Goal: Task Accomplishment & Management: Manage account settings

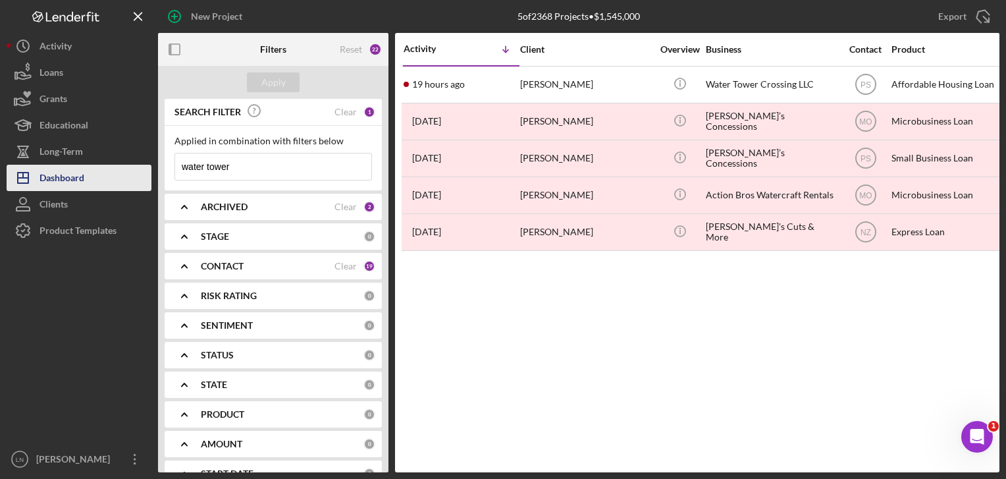
drag, startPoint x: 274, startPoint y: 178, endPoint x: 129, endPoint y: 167, distance: 145.3
click at [129, 167] on div "New Project 5 of 2368 Projects • $1,545,000 water tower Export Icon/Export Filt…" at bounding box center [503, 236] width 993 height 472
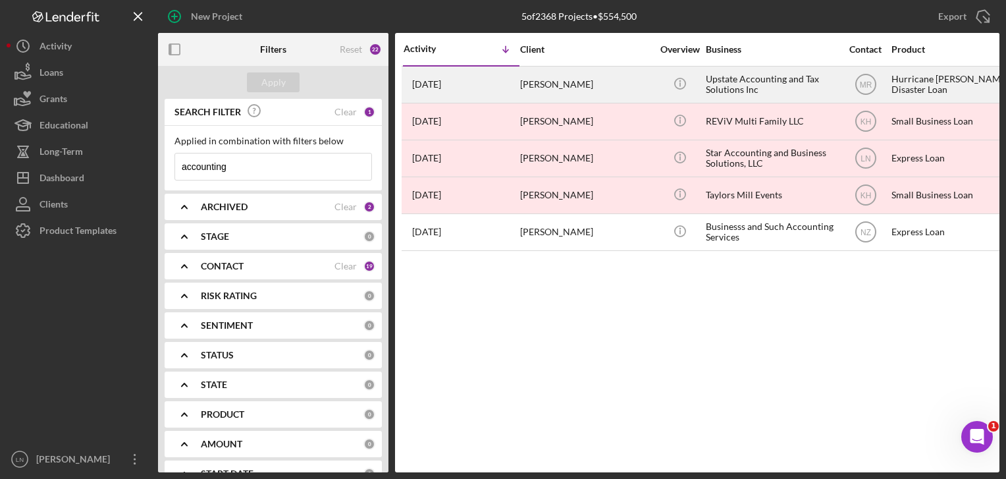
type input "accounting"
click at [743, 75] on div "Upstate Accounting and Tax Solutions Inc" at bounding box center [772, 84] width 132 height 35
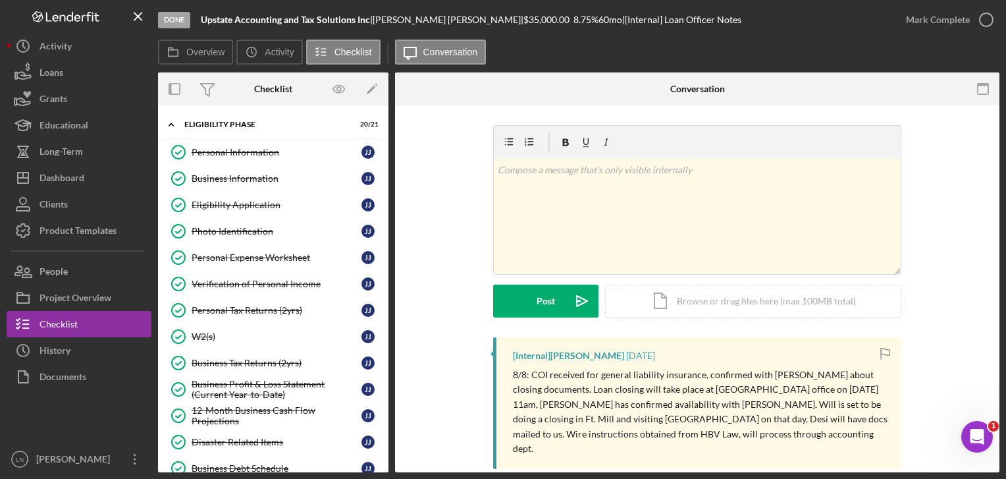
scroll to position [316, 0]
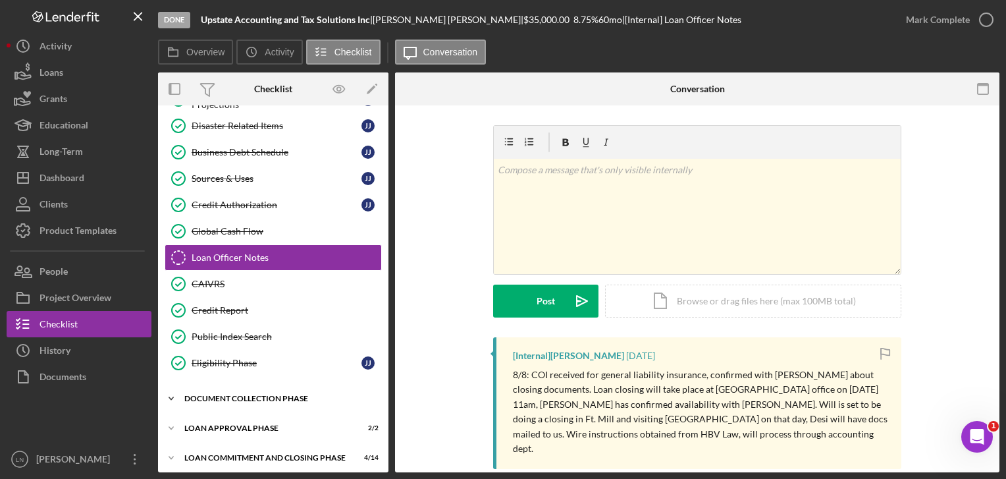
click at [248, 394] on div "Document Collection Phase" at bounding box center [278, 398] width 188 height 8
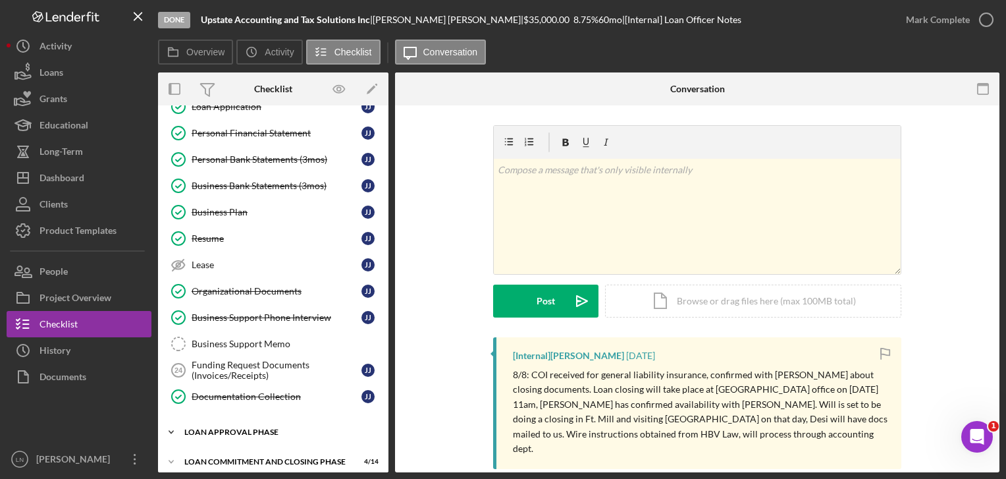
click at [227, 427] on div "Icon/Expander Loan Approval Phase 2 / 2" at bounding box center [273, 432] width 230 height 26
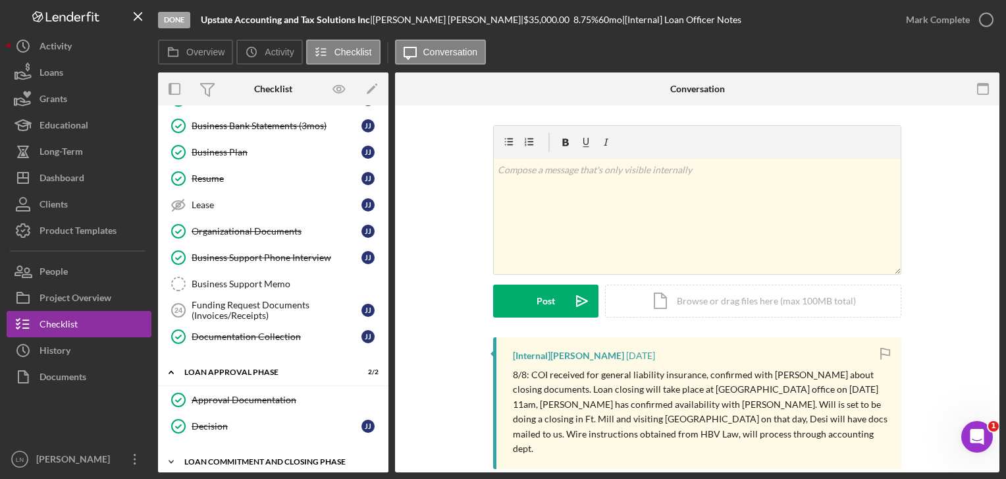
click at [224, 448] on div "Icon/Expander Loan Commitment and Closing Phase 4 / 14" at bounding box center [273, 461] width 230 height 26
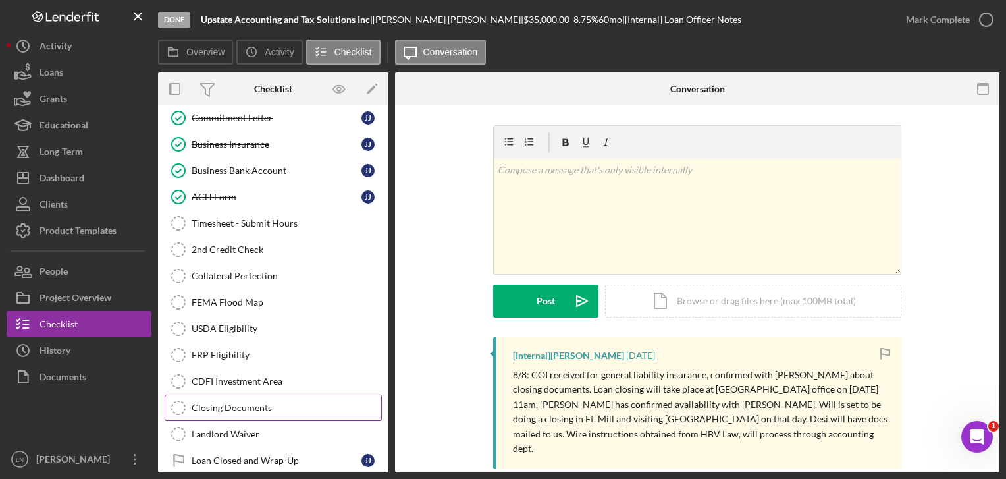
scroll to position [1066, 0]
click at [235, 400] on link "Closing Documents Closing Documents" at bounding box center [273, 407] width 217 height 26
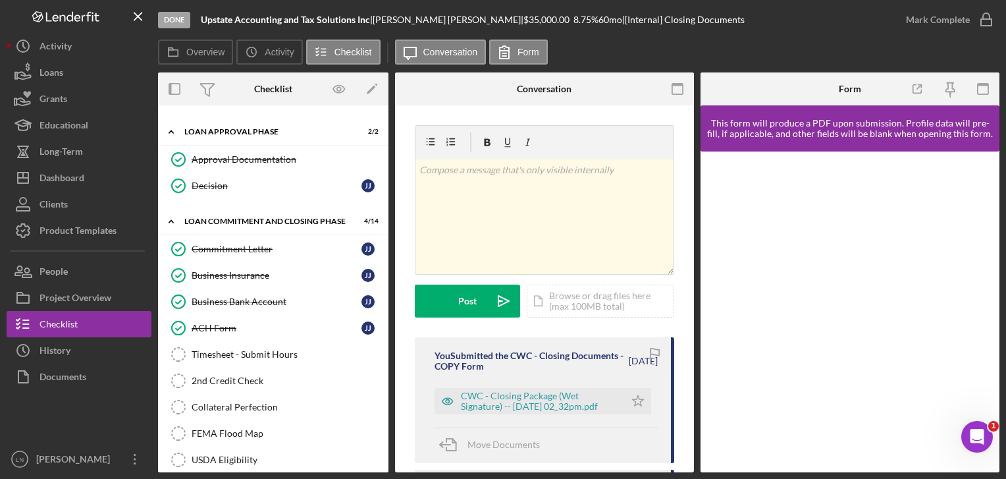
scroll to position [932, 0]
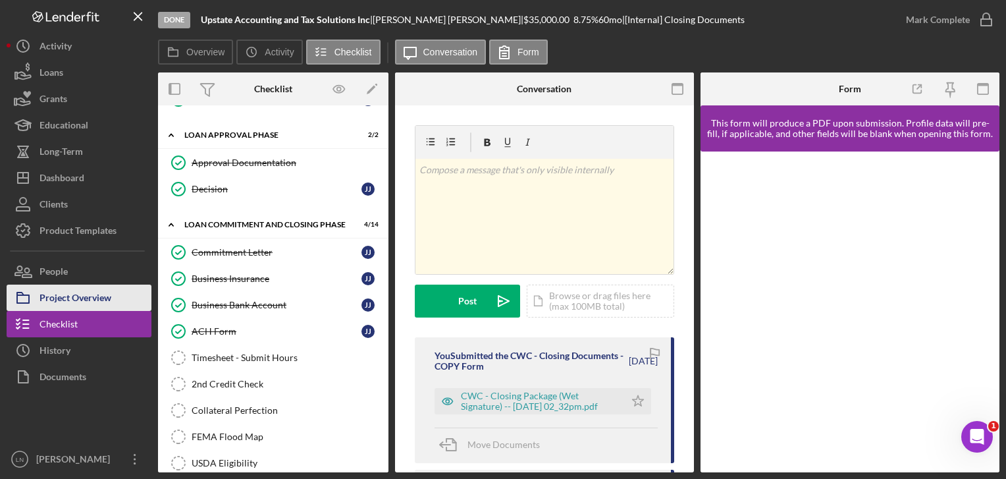
click at [49, 297] on div "Project Overview" at bounding box center [75, 299] width 72 height 30
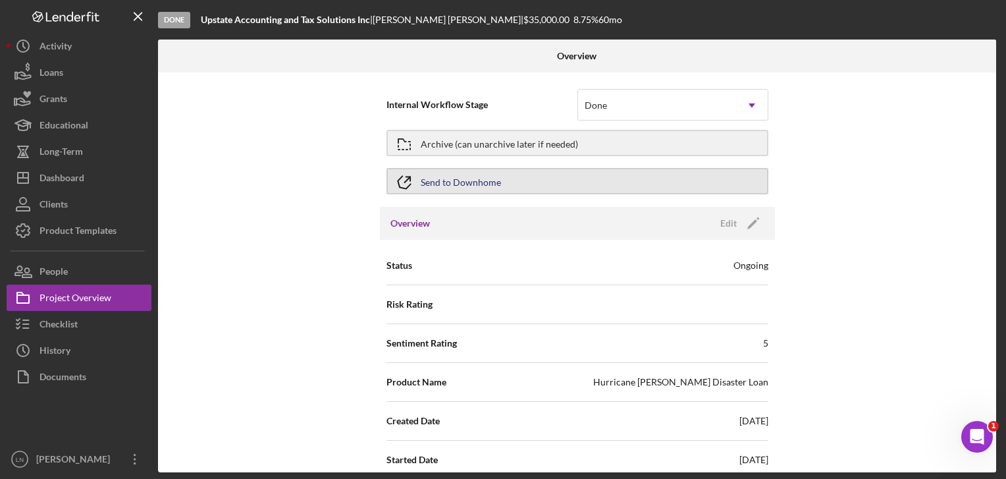
click at [635, 187] on button "Send to Downhome" at bounding box center [577, 181] width 382 height 26
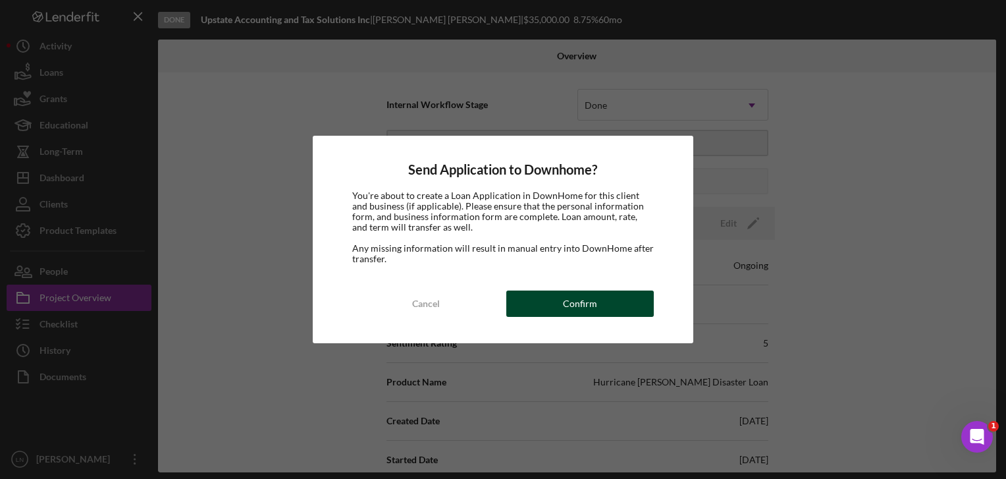
click at [589, 302] on div "Confirm" at bounding box center [580, 303] width 34 height 26
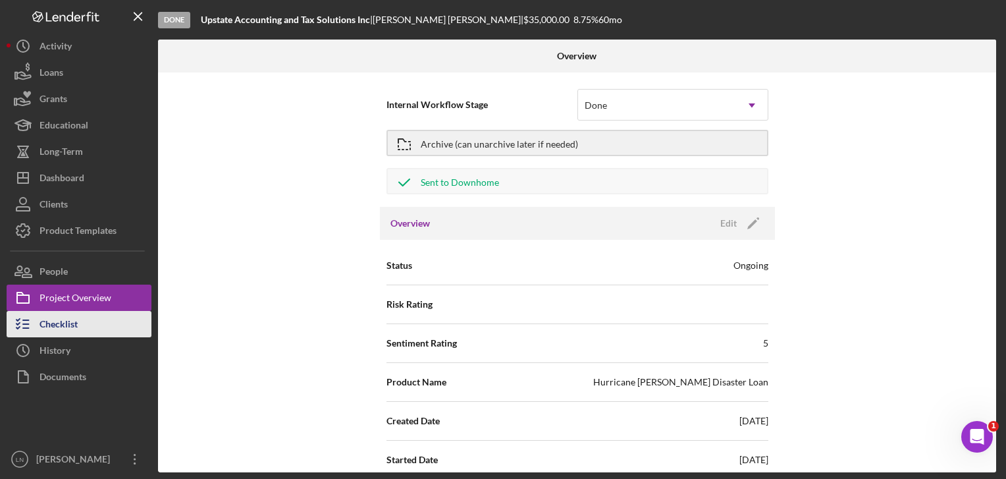
click at [71, 331] on div "Checklist" at bounding box center [58, 326] width 38 height 30
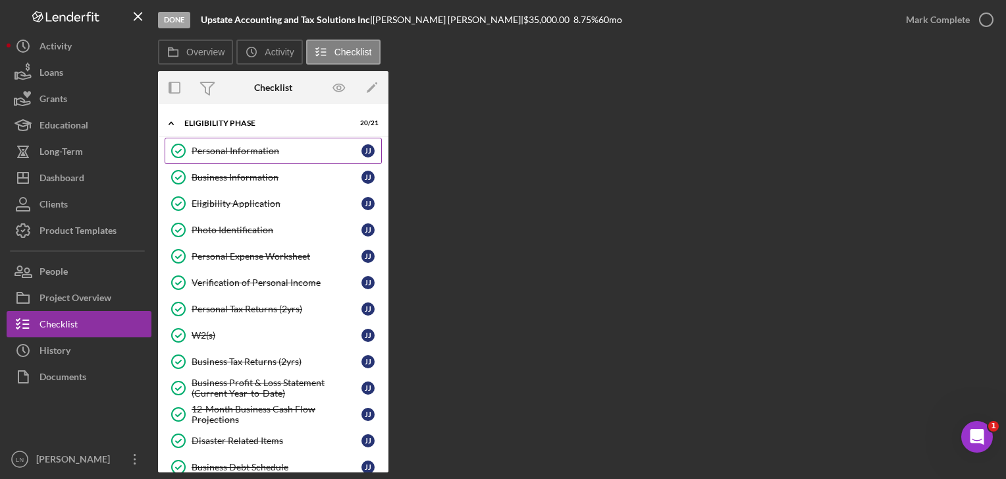
click at [255, 147] on div "Personal Information" at bounding box center [277, 150] width 170 height 11
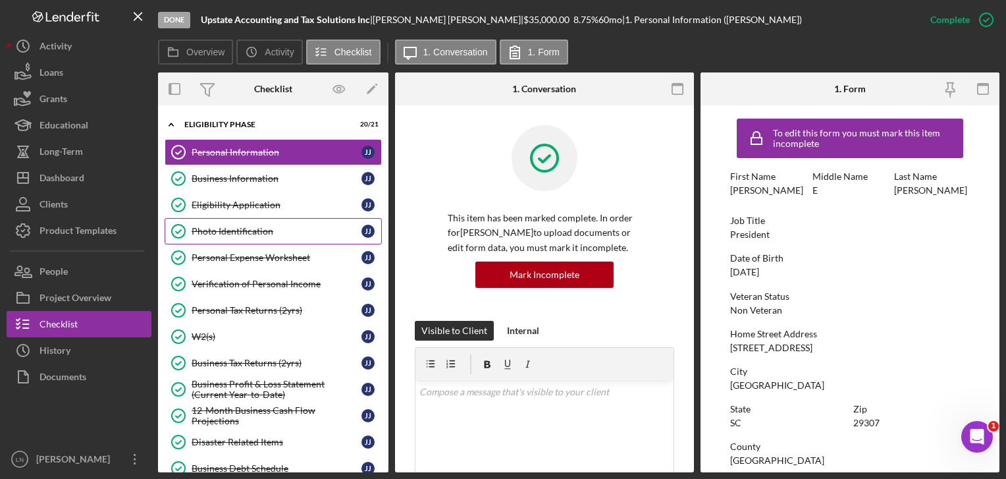
click at [253, 228] on div "Photo Identification" at bounding box center [277, 231] width 170 height 11
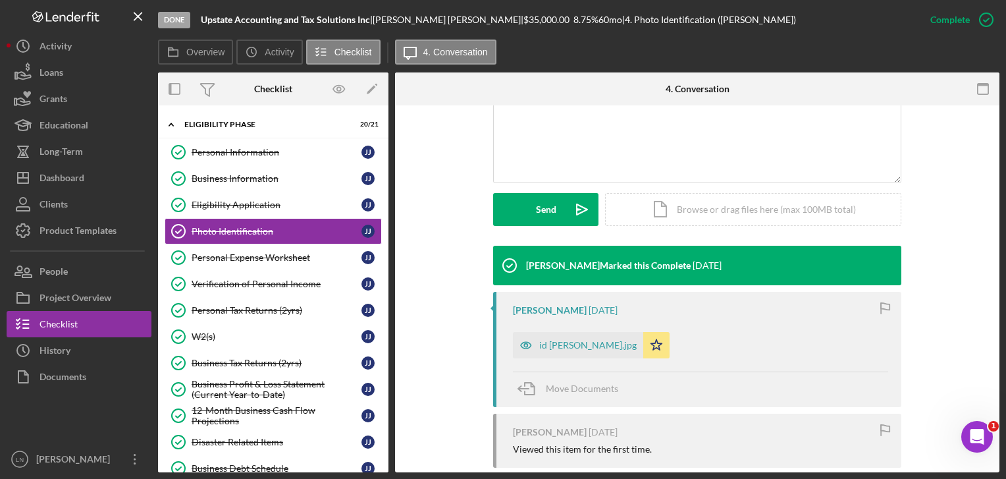
scroll to position [301, 0]
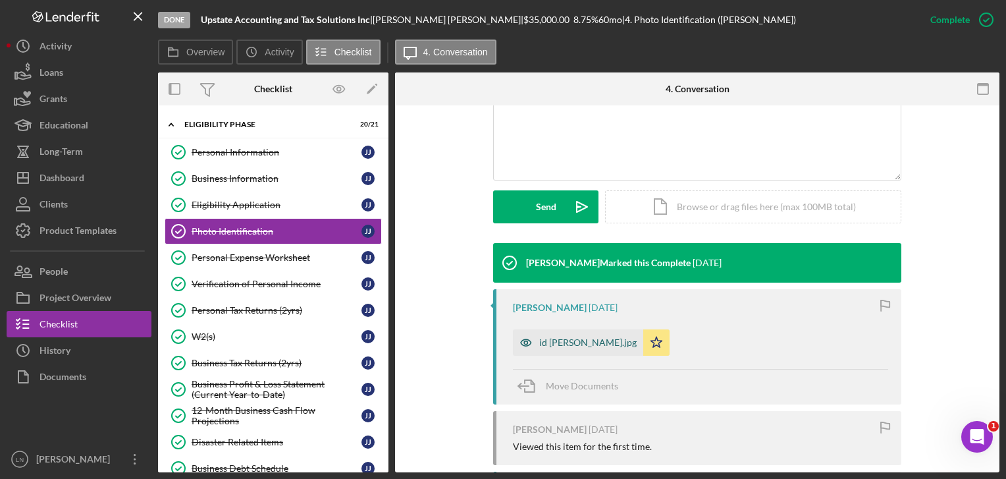
click at [551, 338] on div "id [PERSON_NAME].jpg" at bounding box center [587, 342] width 97 height 11
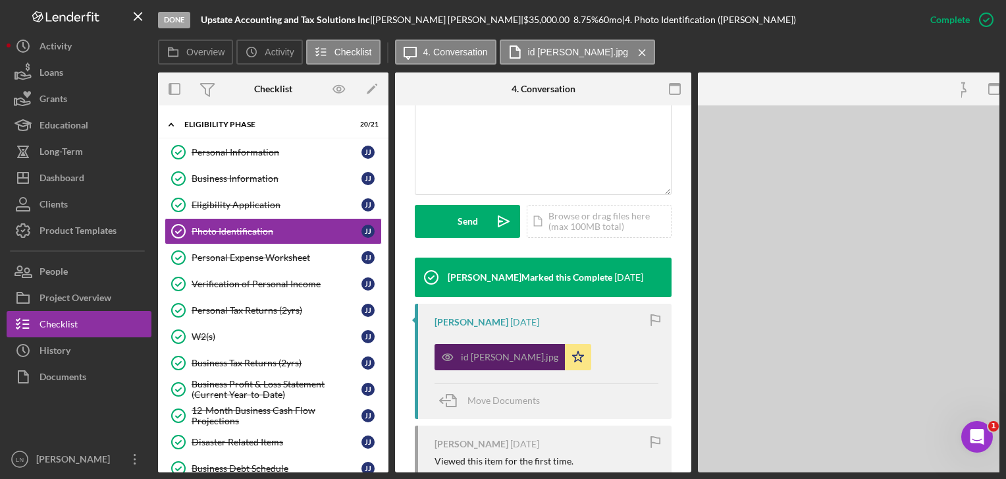
scroll to position [316, 0]
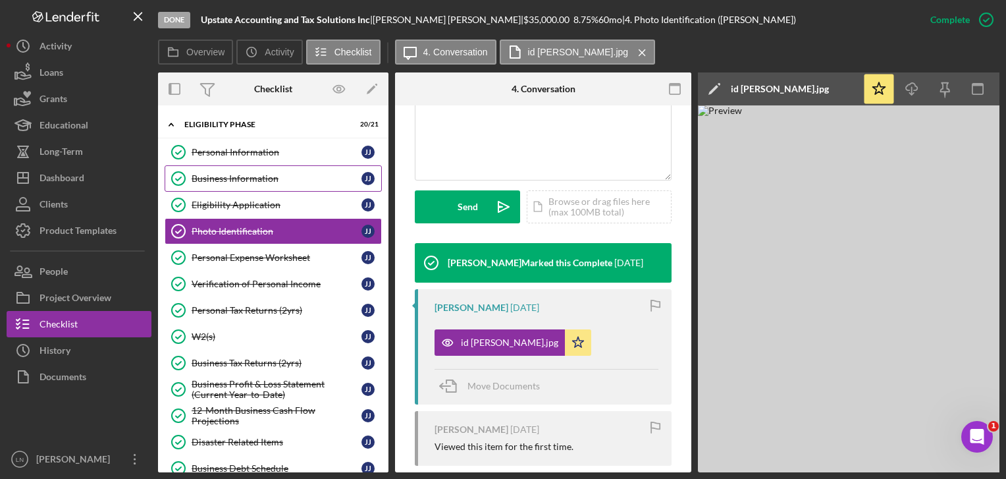
click at [287, 179] on div "Business Information" at bounding box center [277, 178] width 170 height 11
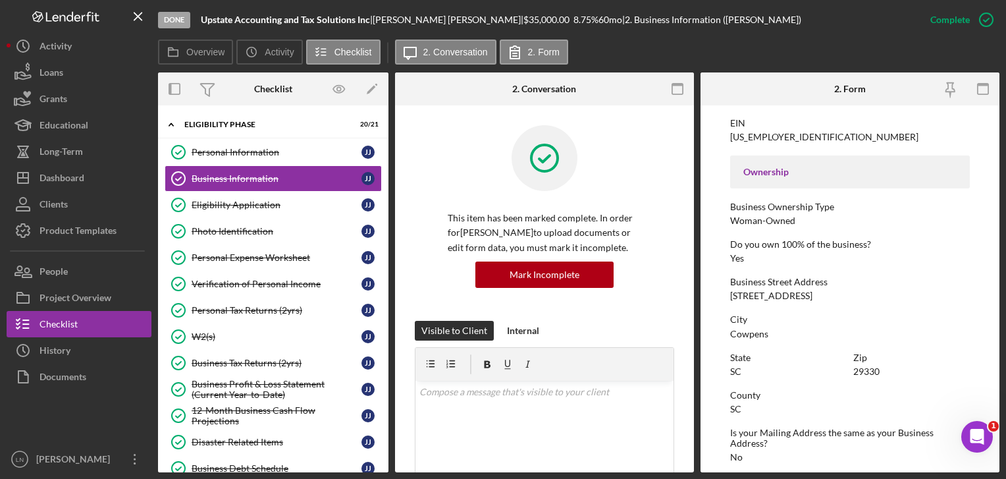
scroll to position [392, 0]
click at [768, 297] on div "[STREET_ADDRESS]" at bounding box center [771, 295] width 82 height 11
copy div "[STREET_ADDRESS]"
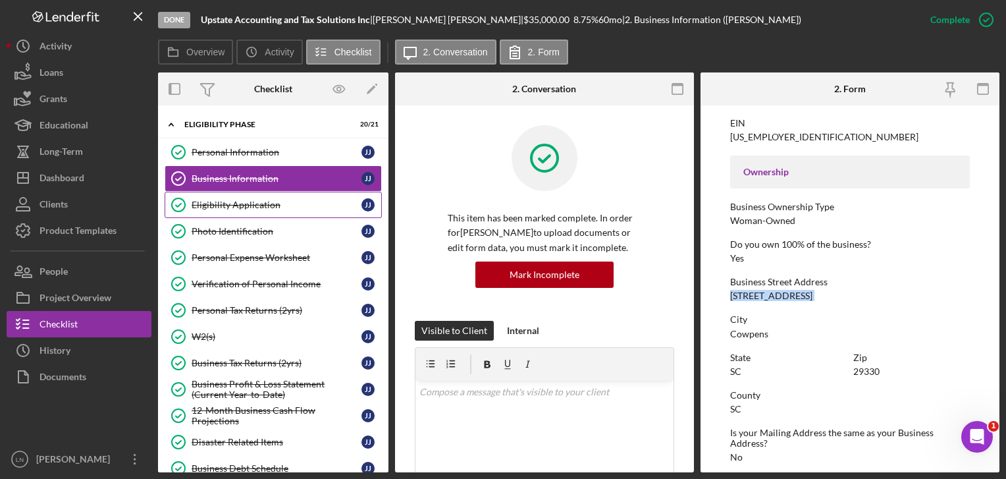
click at [257, 192] on link "Eligibility Application Eligibility Application J J" at bounding box center [273, 205] width 217 height 26
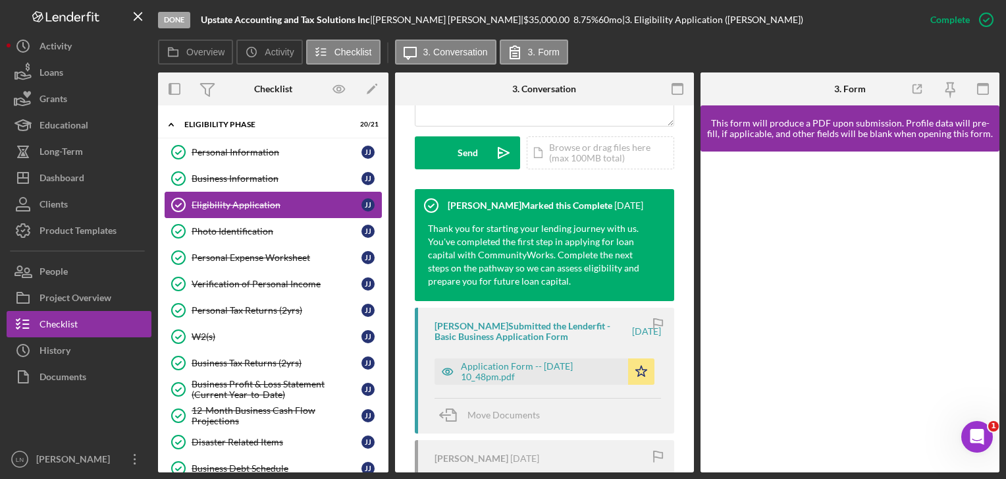
scroll to position [371, 0]
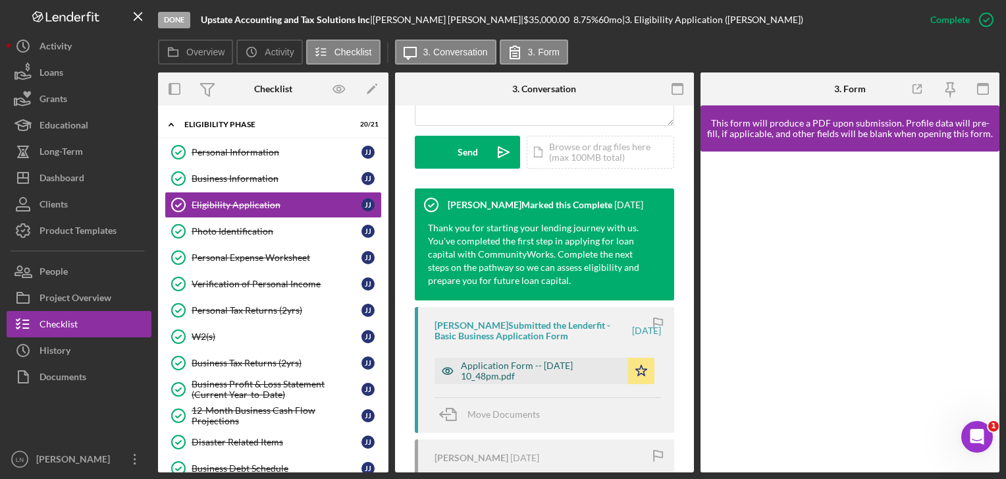
click at [546, 365] on div "Application Form -- [DATE] 10_48pm.pdf" at bounding box center [541, 370] width 161 height 21
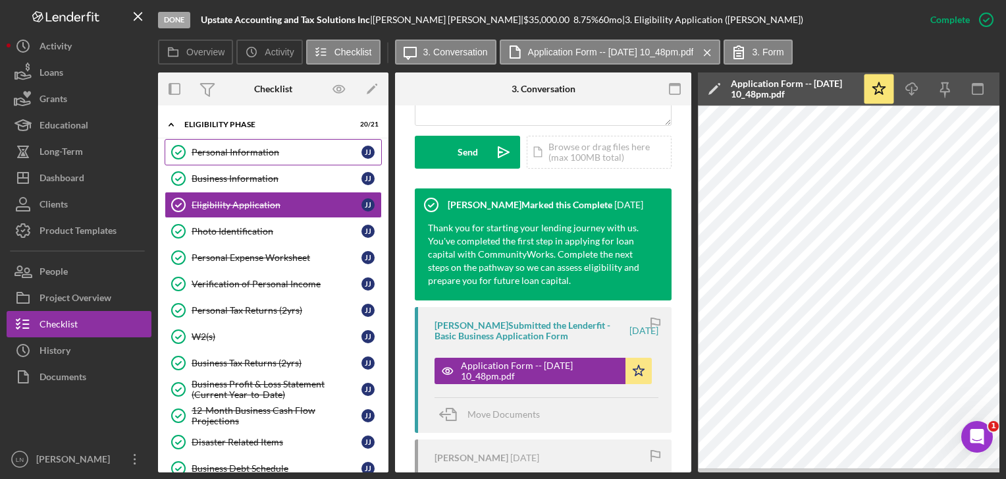
click at [262, 147] on div "Personal Information" at bounding box center [277, 152] width 170 height 11
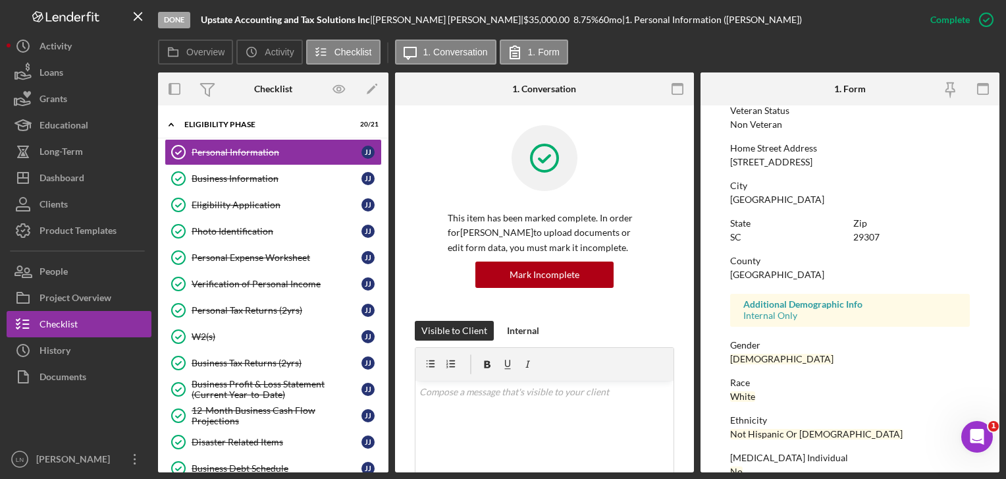
scroll to position [184, 0]
click at [269, 176] on div "Business Information" at bounding box center [277, 178] width 170 height 11
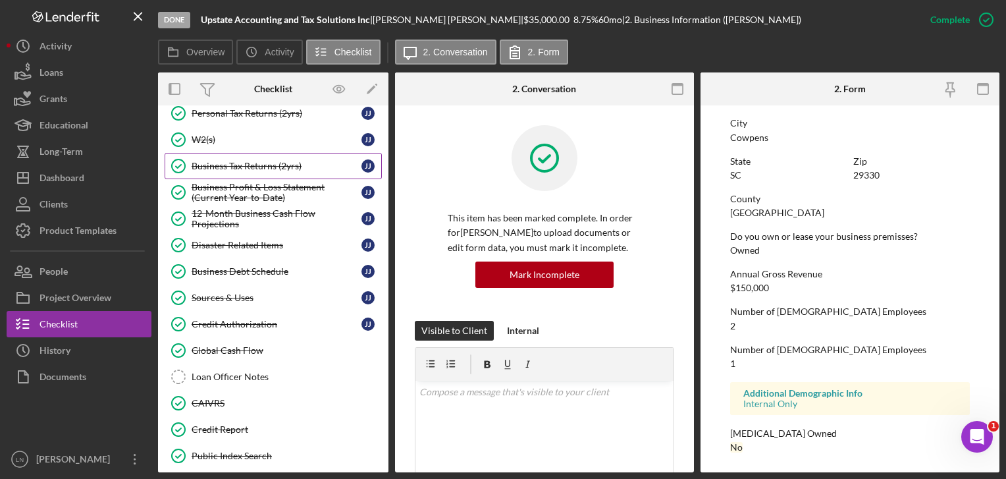
scroll to position [197, 0]
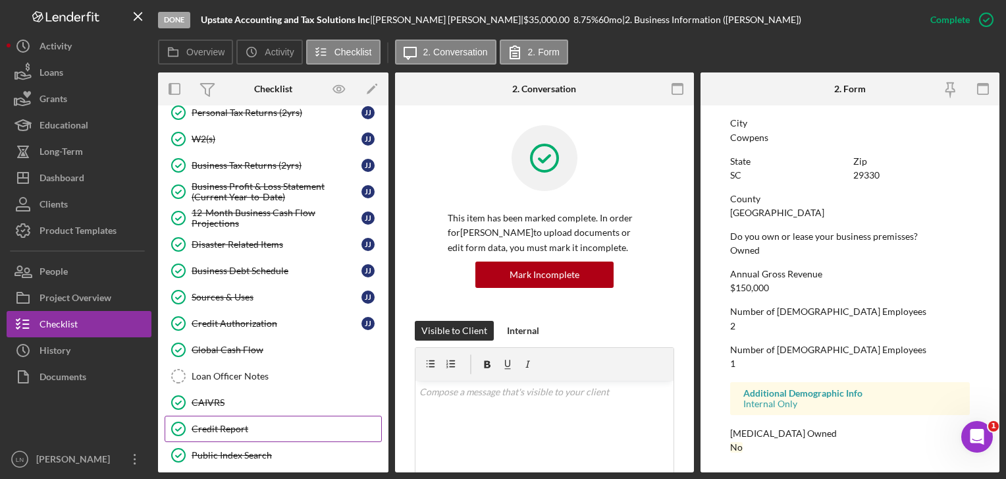
click at [248, 423] on div "Credit Report" at bounding box center [287, 428] width 190 height 11
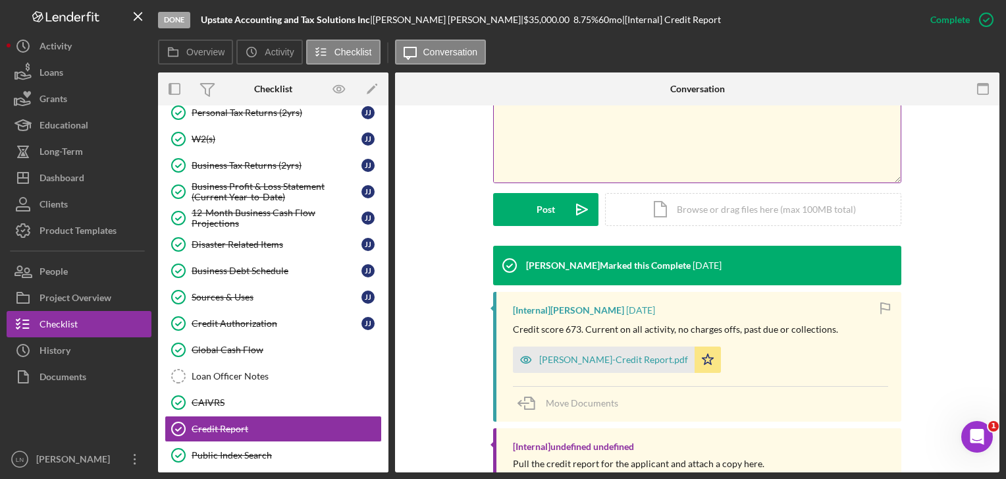
click at [600, 368] on div "[PERSON_NAME]-Credit Report.pdf" at bounding box center [604, 359] width 182 height 26
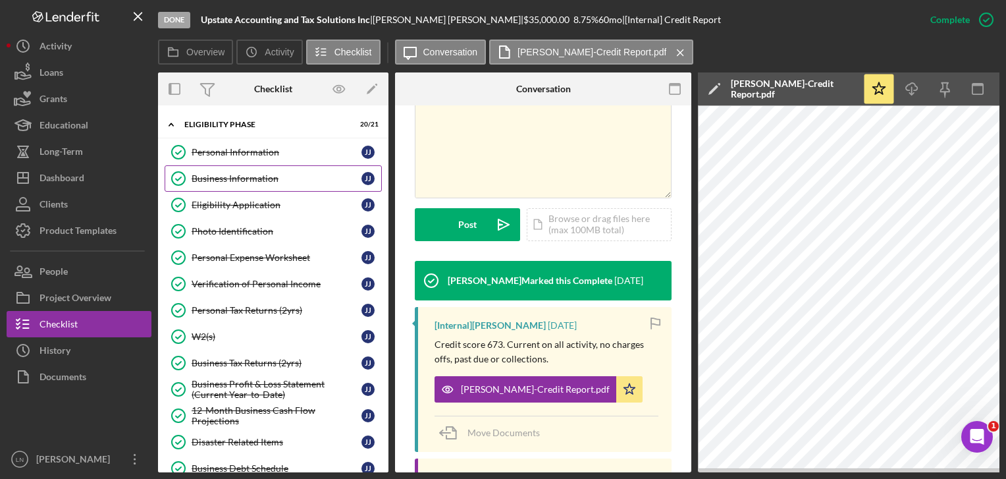
click at [278, 182] on div "Business Information" at bounding box center [277, 178] width 170 height 11
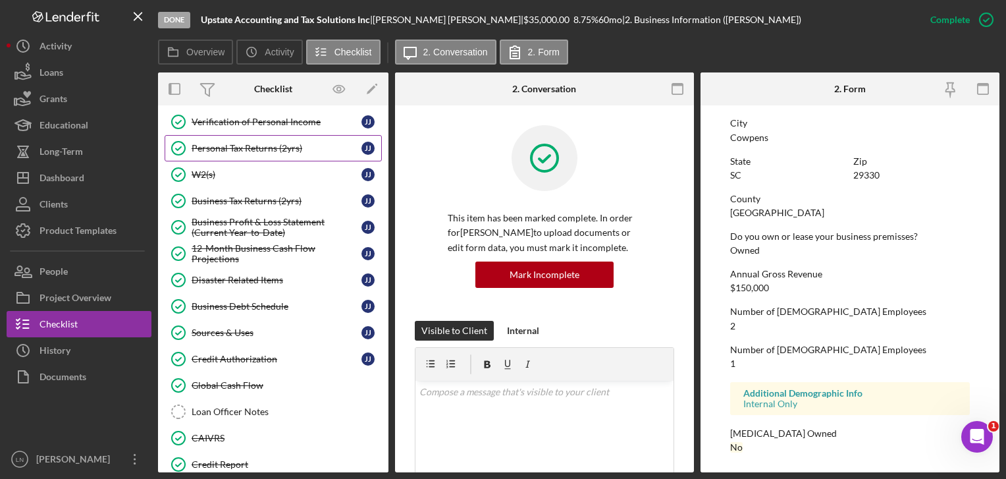
scroll to position [163, 0]
click at [230, 360] on link "Credit Authorization Credit Authorization J J" at bounding box center [273, 358] width 217 height 26
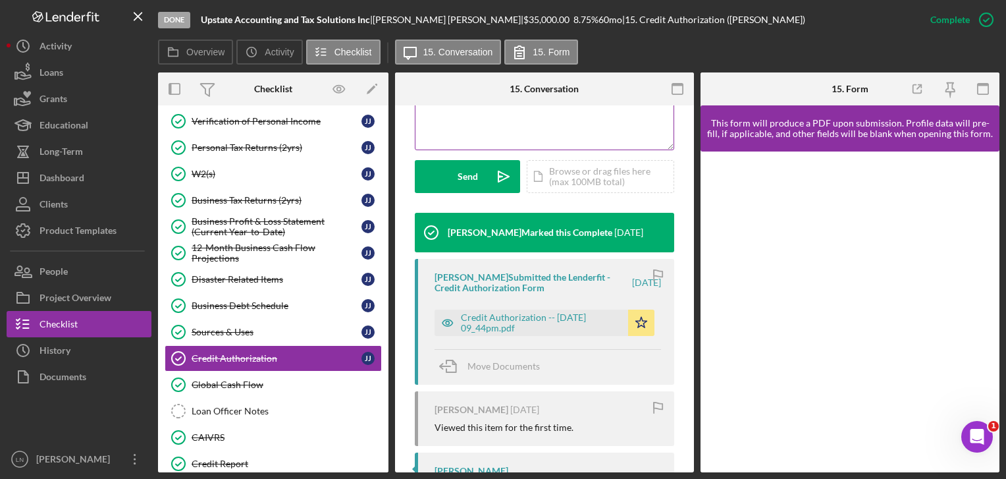
scroll to position [348, 0]
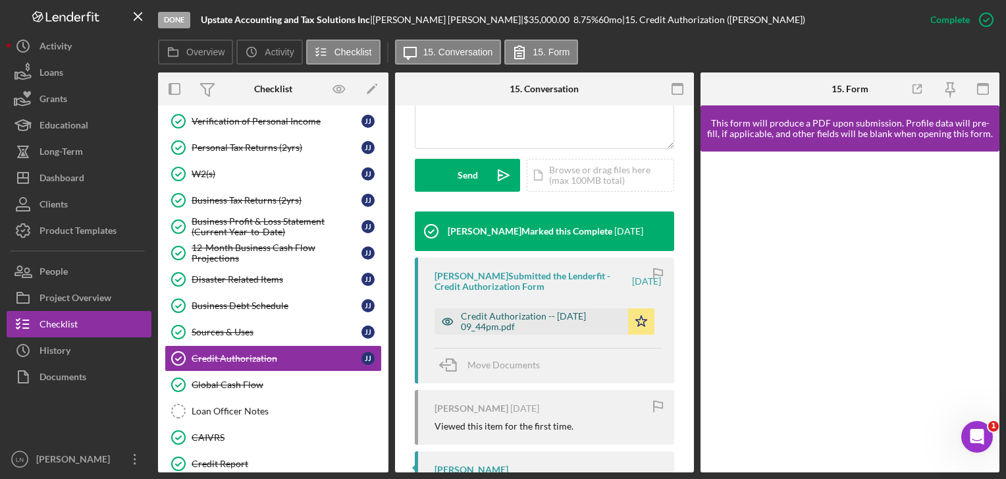
click at [548, 317] on div "Credit Authorization -- [DATE] 09_44pm.pdf" at bounding box center [541, 321] width 161 height 21
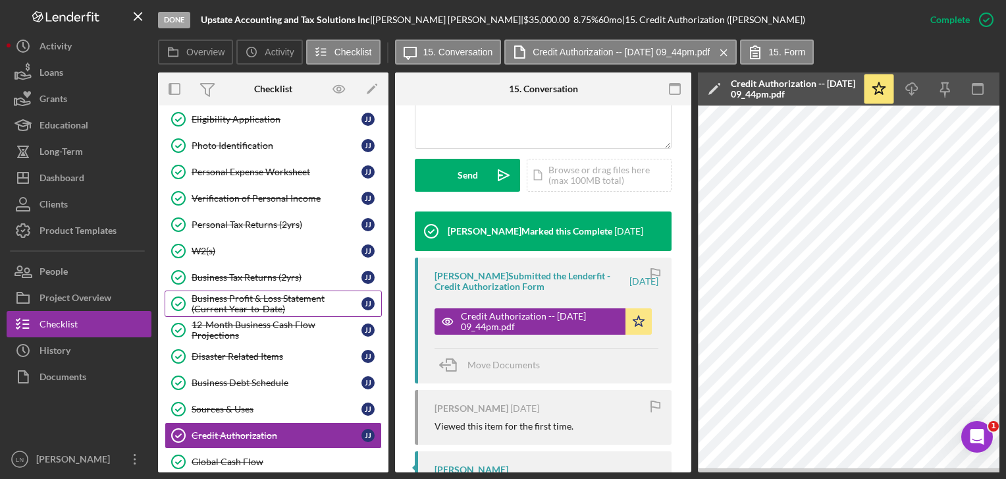
scroll to position [0, 0]
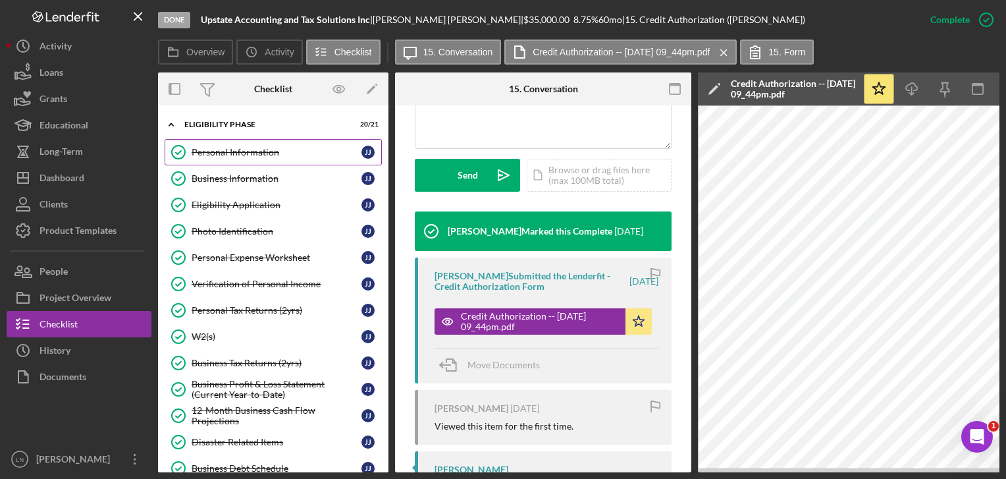
click at [273, 163] on link "Personal Information Personal Information J J" at bounding box center [273, 152] width 217 height 26
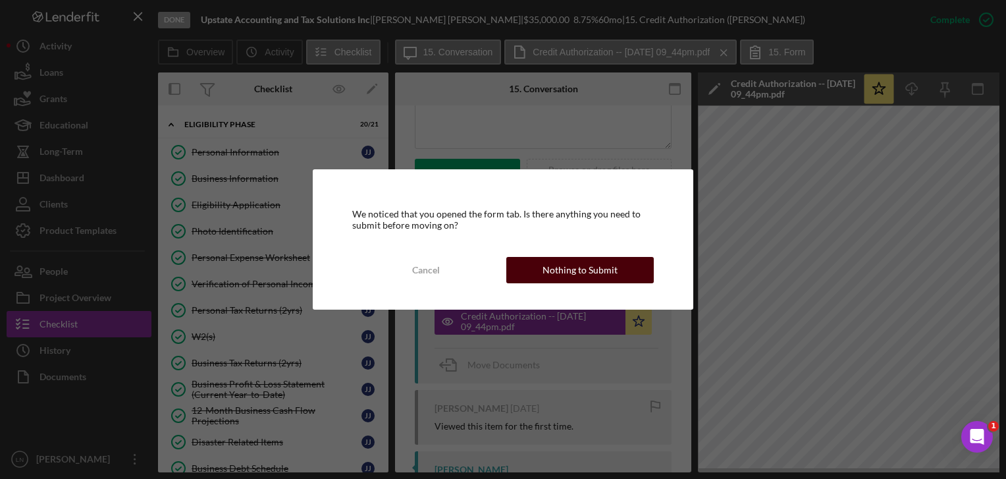
click at [562, 269] on div "Nothing to Submit" at bounding box center [579, 270] width 75 height 26
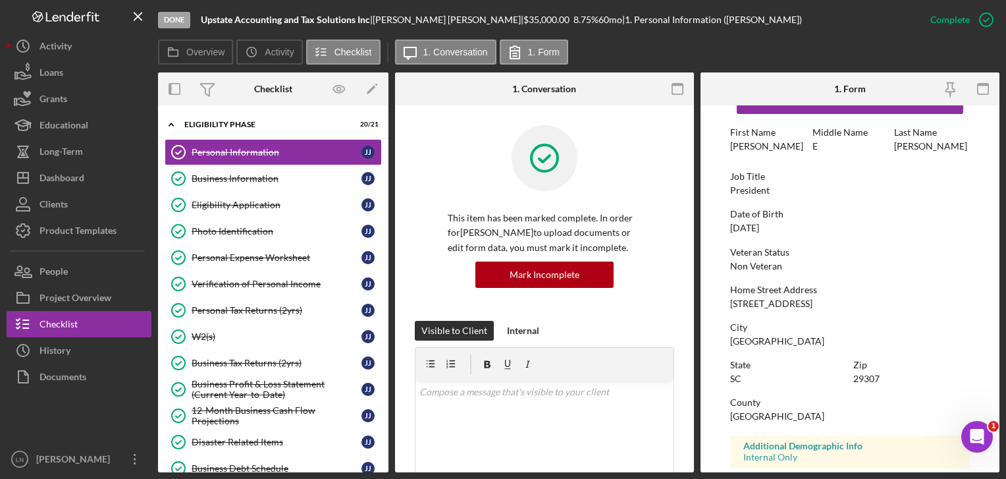
scroll to position [43, 0]
click at [758, 305] on div "[STREET_ADDRESS]" at bounding box center [771, 304] width 82 height 11
copy div "[STREET_ADDRESS]"
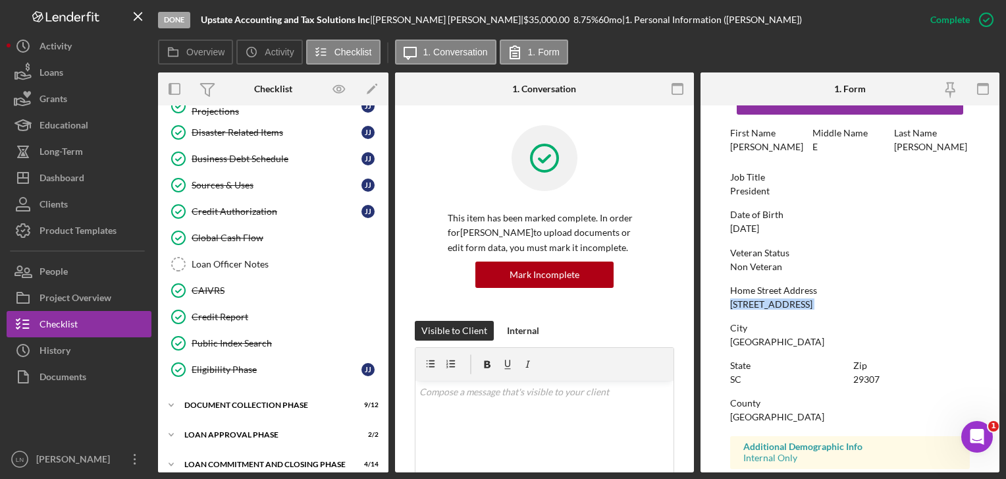
scroll to position [311, 0]
click at [301, 302] on link "Credit Report Credit Report" at bounding box center [273, 315] width 217 height 26
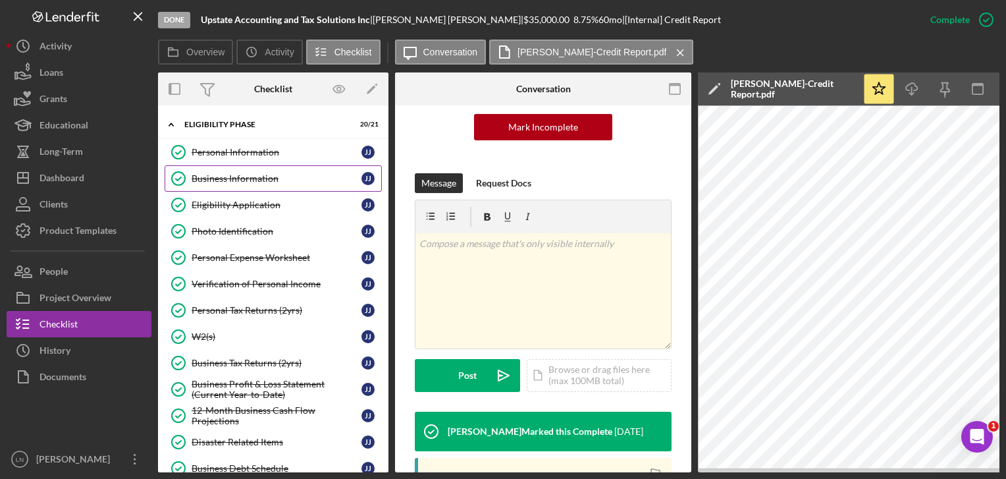
click at [235, 178] on div "Business Information" at bounding box center [277, 178] width 170 height 11
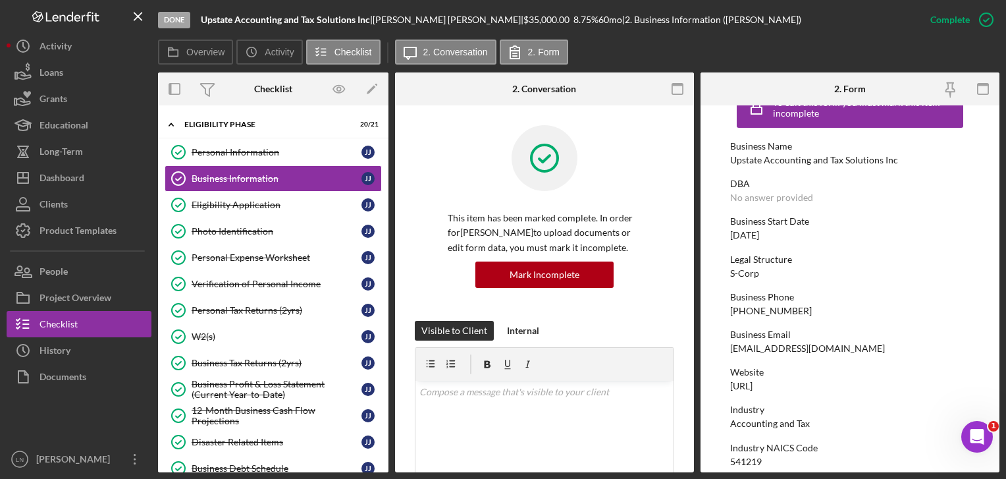
scroll to position [29, 0]
click at [242, 210] on link "Eligibility Application Eligibility Application J J" at bounding box center [273, 205] width 217 height 26
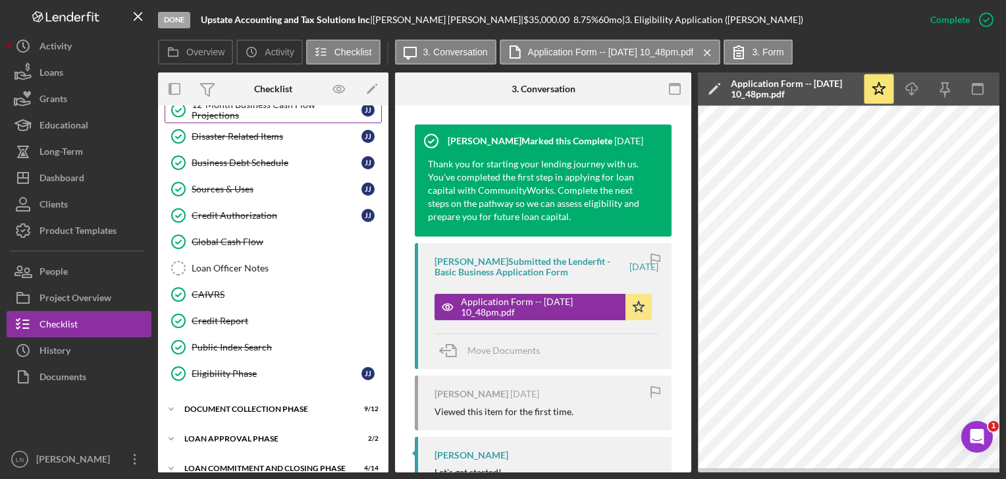
scroll to position [319, 0]
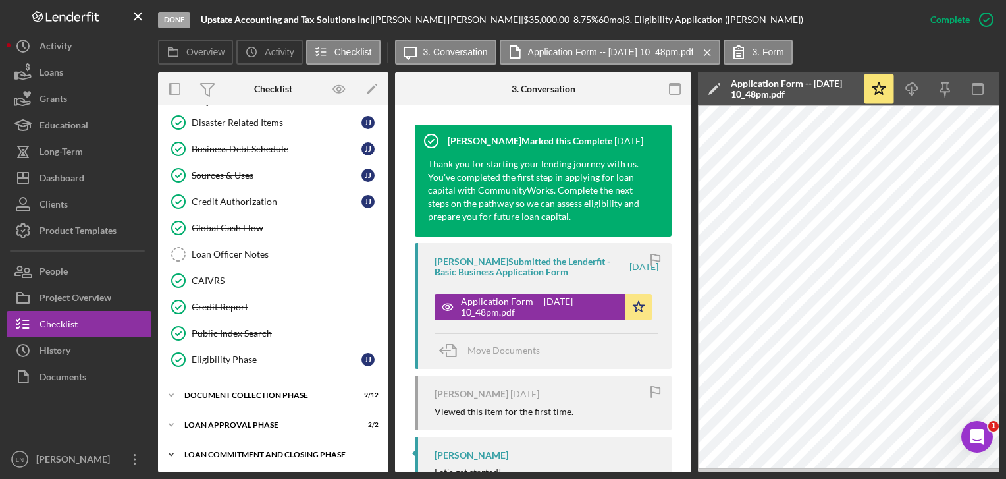
click at [290, 450] on div "Loan Commitment and Closing Phase" at bounding box center [278, 454] width 188 height 8
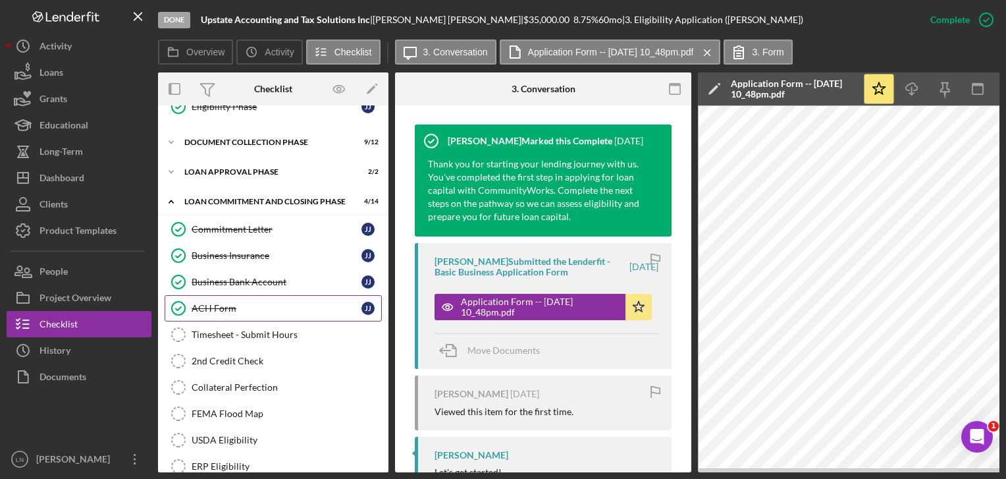
click at [275, 313] on link "ACH Form ACH Form J J" at bounding box center [273, 308] width 217 height 26
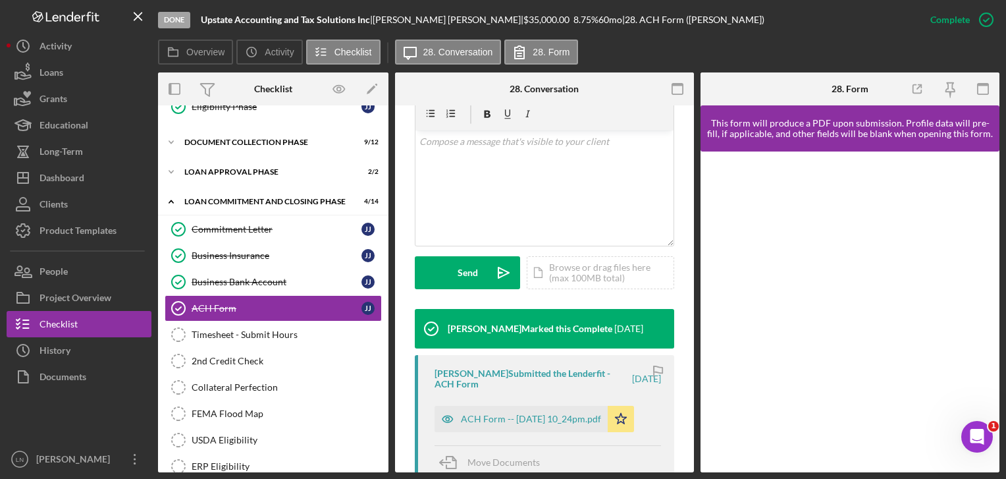
scroll to position [250, 0]
click at [529, 412] on div "ACH Form -- [DATE] 10_24pm.pdf" at bounding box center [520, 419] width 173 height 26
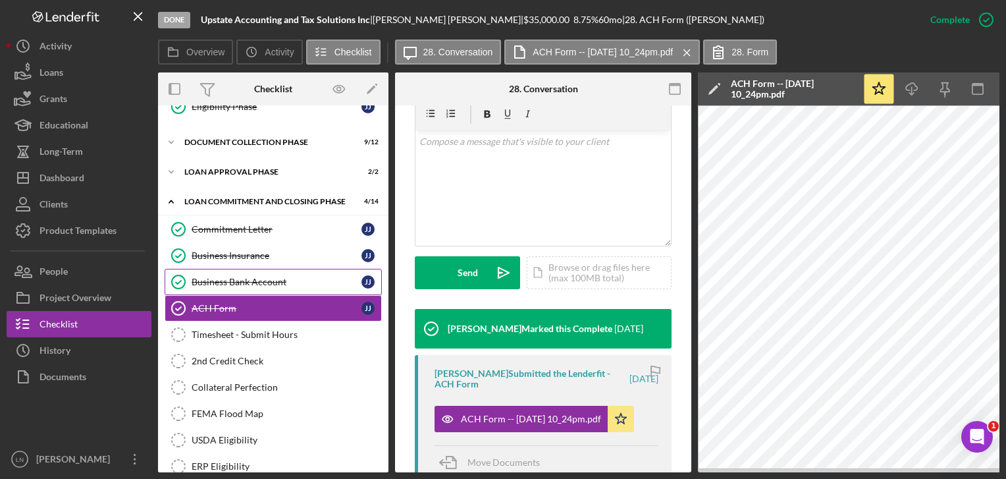
click at [235, 269] on link "Business Bank Account Business Bank Account J J" at bounding box center [273, 282] width 217 height 26
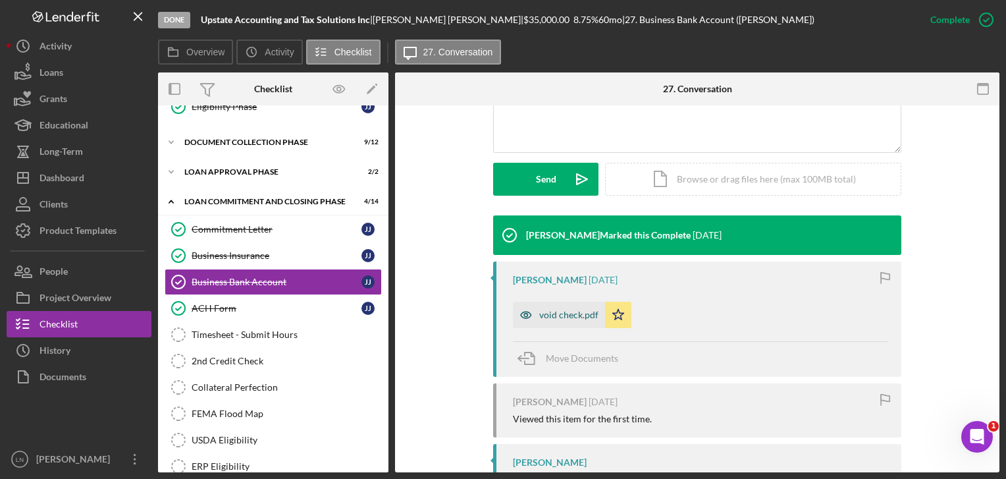
click at [562, 313] on div "void check.pdf" at bounding box center [568, 314] width 59 height 11
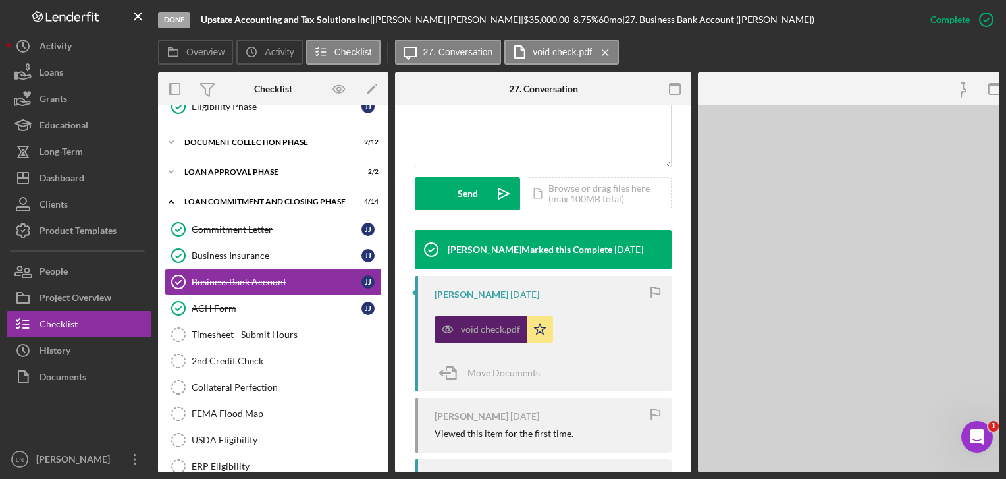
scroll to position [344, 0]
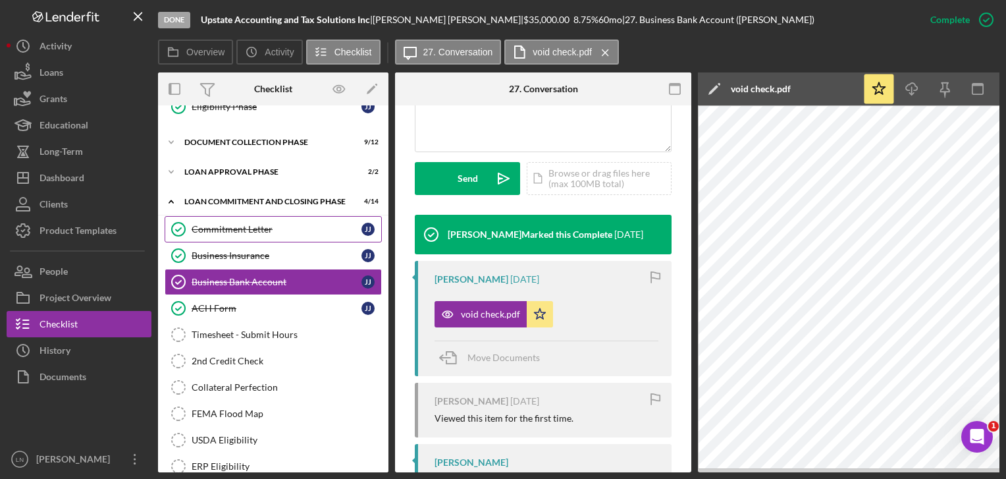
click at [232, 230] on link "Commitment Letter Commitment Letter J J" at bounding box center [273, 229] width 217 height 26
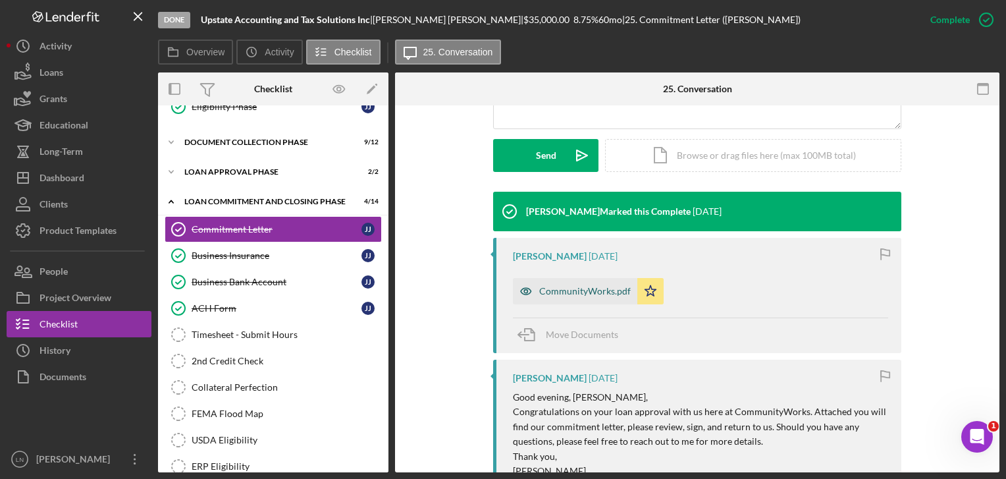
click at [545, 289] on div "CommunityWorks.pdf" at bounding box center [585, 291] width 92 height 11
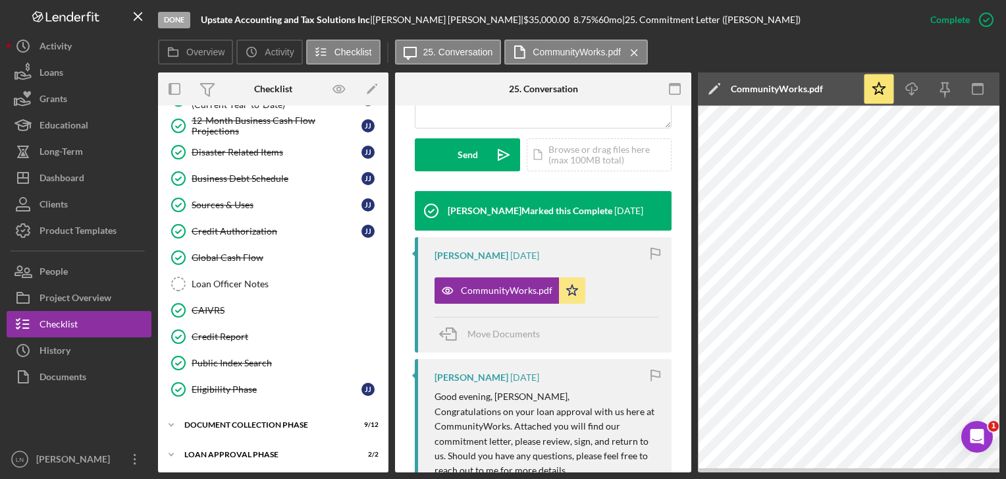
scroll to position [288, 0]
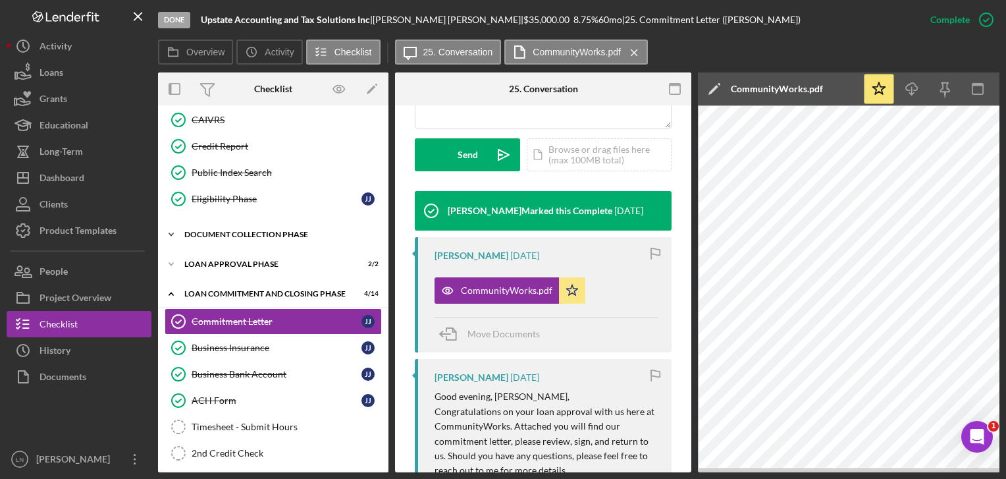
click at [276, 235] on div "Icon/Expander Document Collection Phase 9 / 12" at bounding box center [273, 234] width 230 height 26
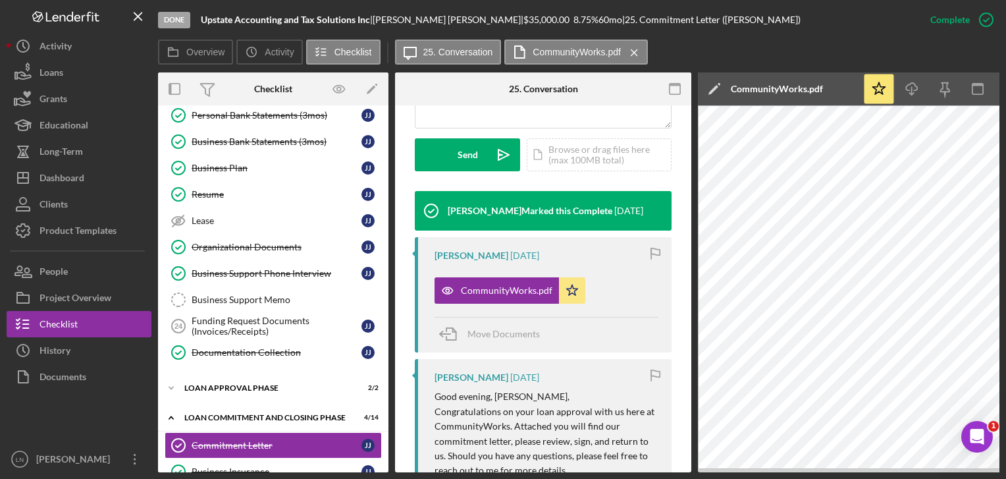
scroll to position [694, 0]
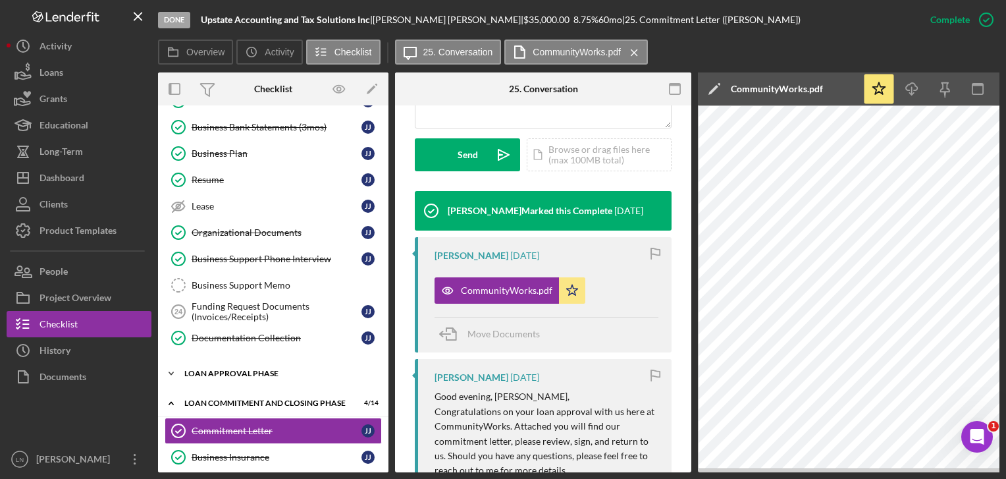
click at [276, 369] on div "Loan Approval Phase" at bounding box center [278, 373] width 188 height 8
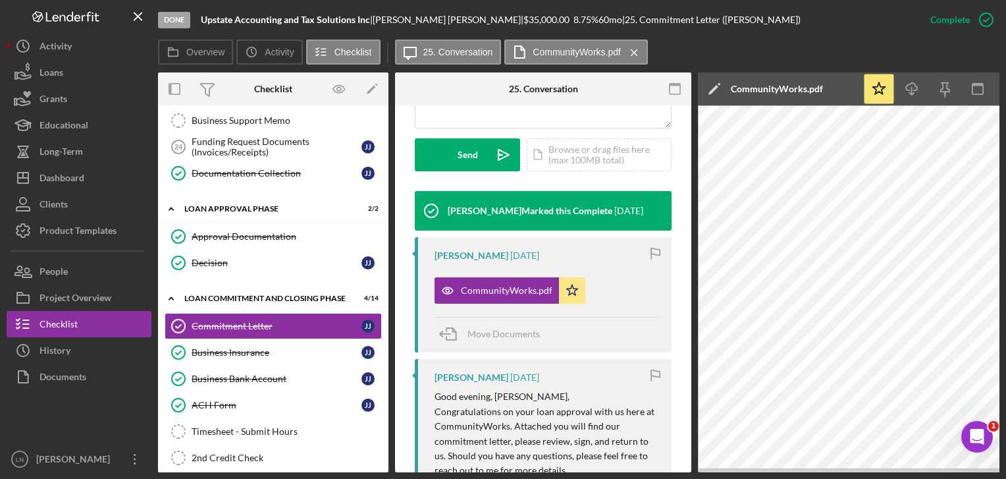
scroll to position [856, 0]
